Goal: Task Accomplishment & Management: Use online tool/utility

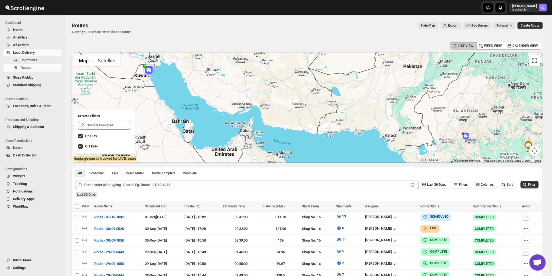
click at [27, 59] on span "Shipments" at bounding box center [29, 60] width 17 height 4
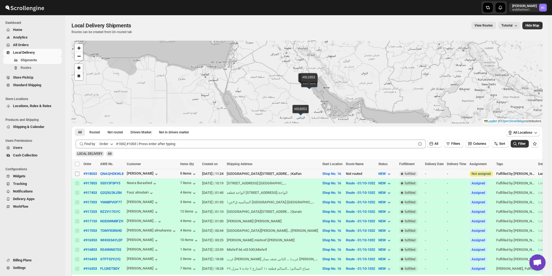
click at [76, 174] on input "Select shipment" at bounding box center [77, 173] width 4 height 4
checkbox input "true"
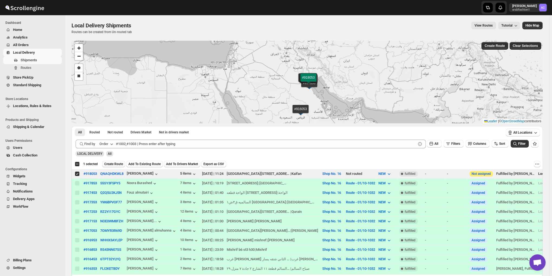
click at [118, 164] on span "Create Route" at bounding box center [113, 164] width 19 height 4
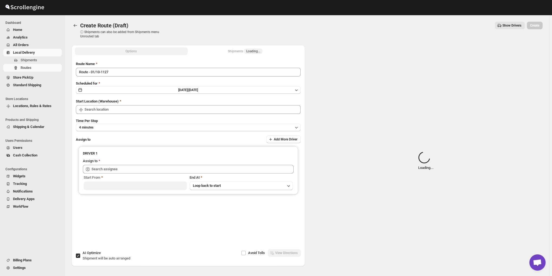
type input "Shop No. 16"
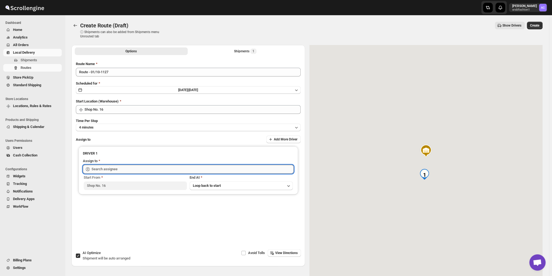
click at [125, 165] on input "text" at bounding box center [193, 169] width 202 height 9
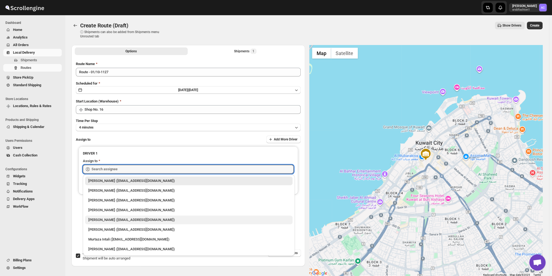
click at [135, 223] on div "[PERSON_NAME] ([EMAIL_ADDRESS][DOMAIN_NAME])" at bounding box center [188, 219] width 207 height 9
type input "[PERSON_NAME] ([EMAIL_ADDRESS][DOMAIN_NAME])"
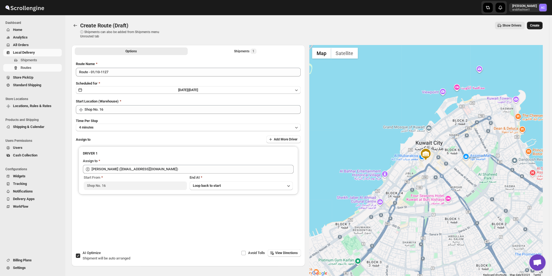
click at [539, 27] on span "Create" at bounding box center [534, 25] width 9 height 4
